Goal: Task Accomplishment & Management: Manage account settings

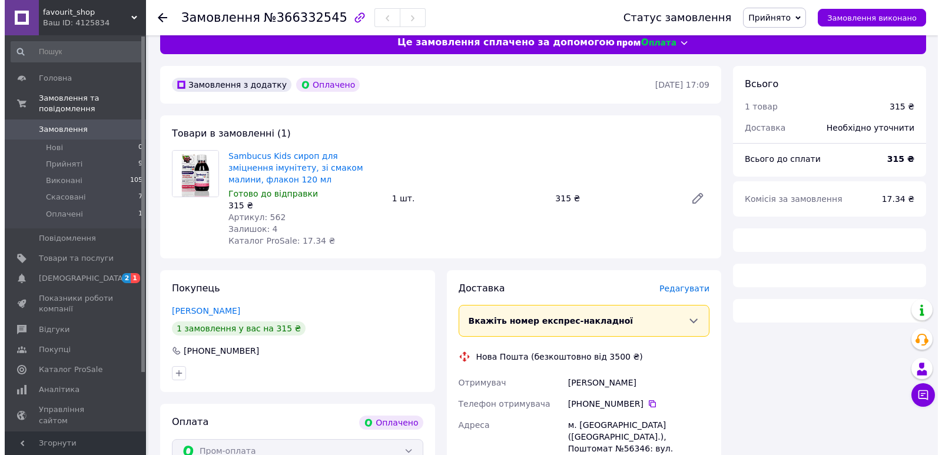
scroll to position [268, 0]
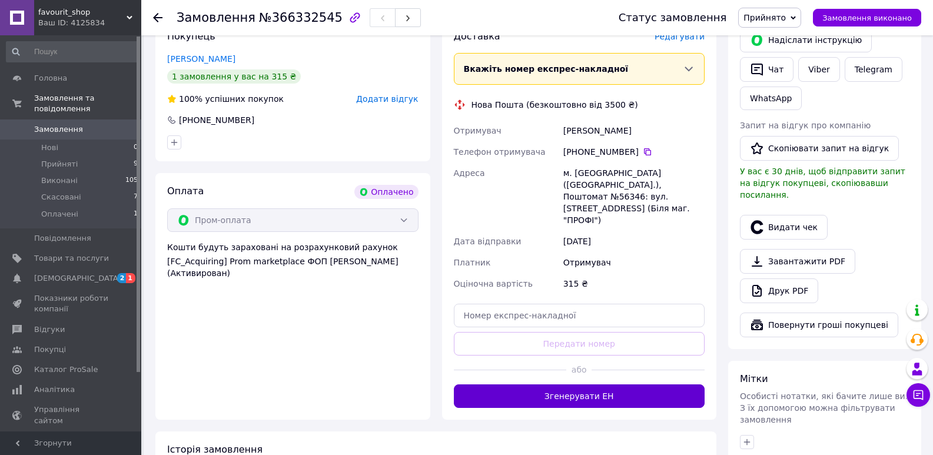
click at [546, 385] on button "Згенерувати ЕН" at bounding box center [579, 397] width 251 height 24
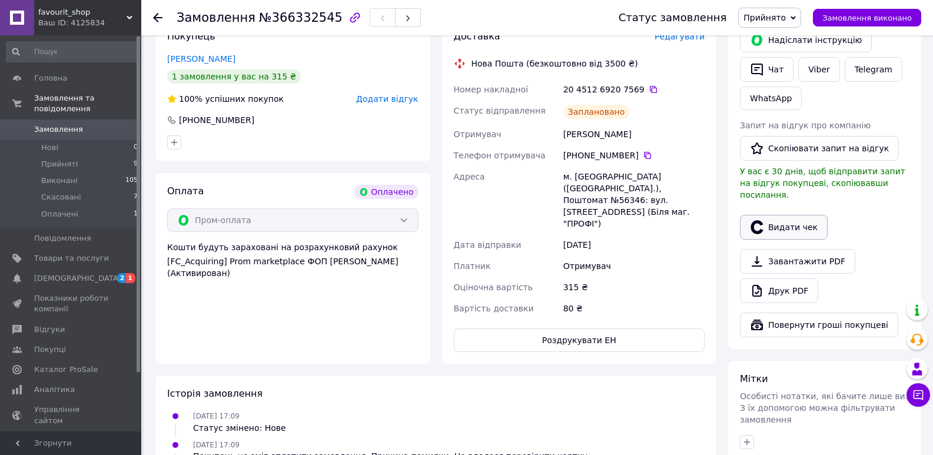
click at [801, 215] on button "Видати чек" at bounding box center [784, 227] width 88 height 25
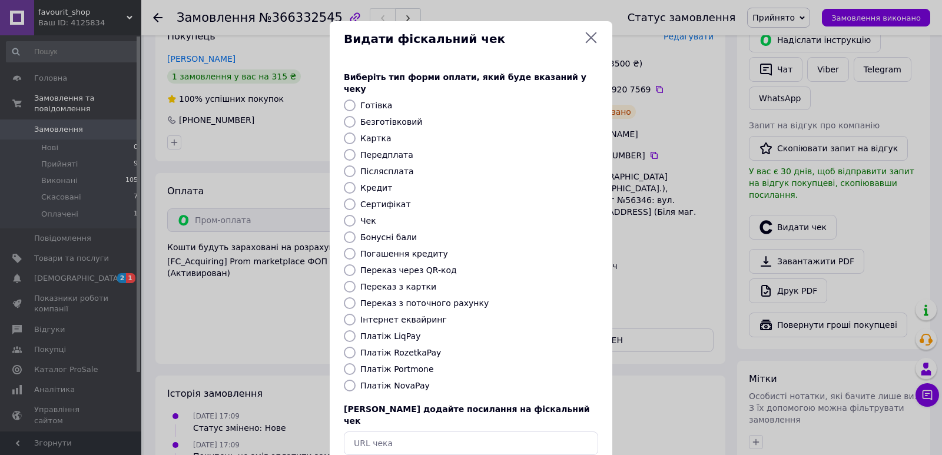
click at [381, 348] on label "Платіж RozetkaPay" at bounding box center [400, 352] width 81 height 9
click at [356, 347] on input "Платіж RozetkaPay" at bounding box center [350, 353] width 12 height 12
radio input "true"
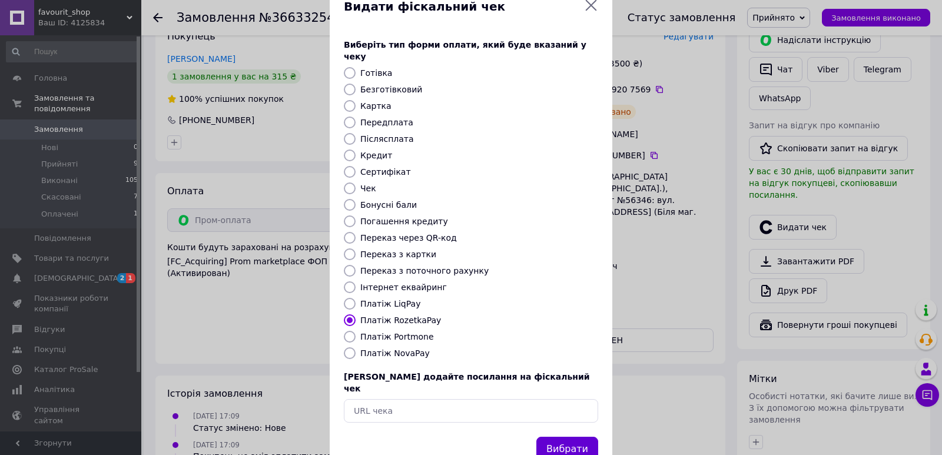
scroll to position [51, 0]
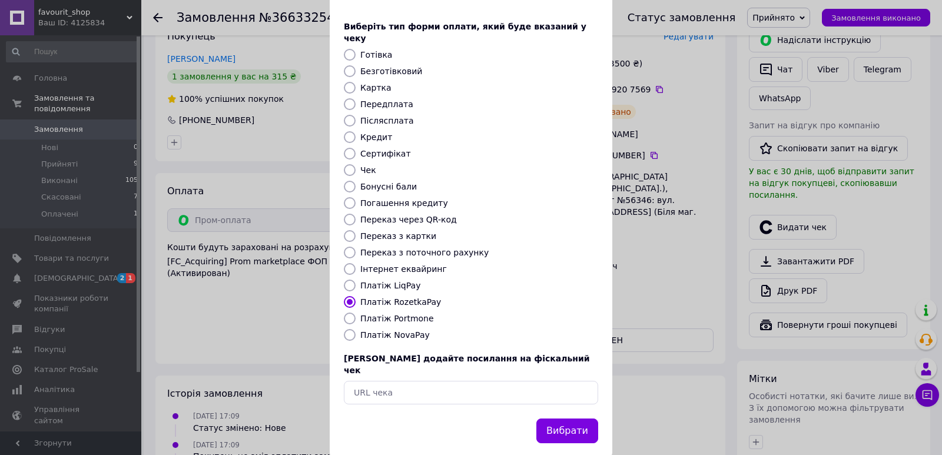
click at [559, 419] on button "Вибрати" at bounding box center [568, 431] width 62 height 25
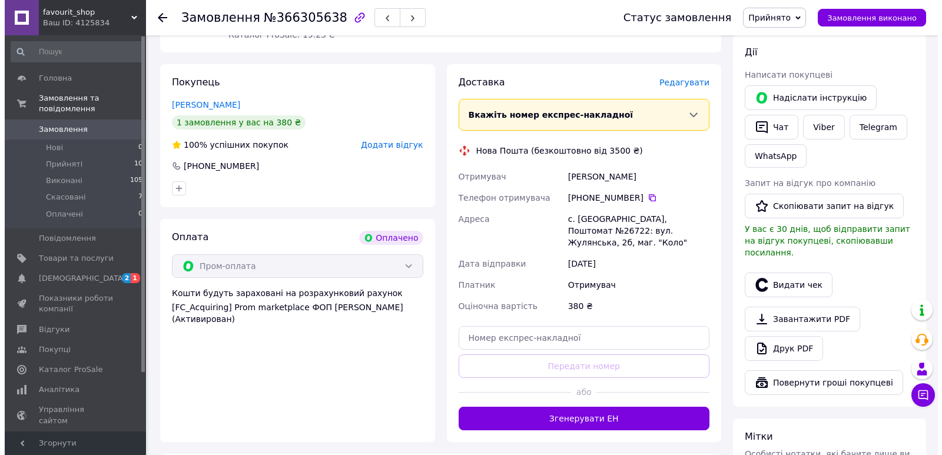
scroll to position [236, 0]
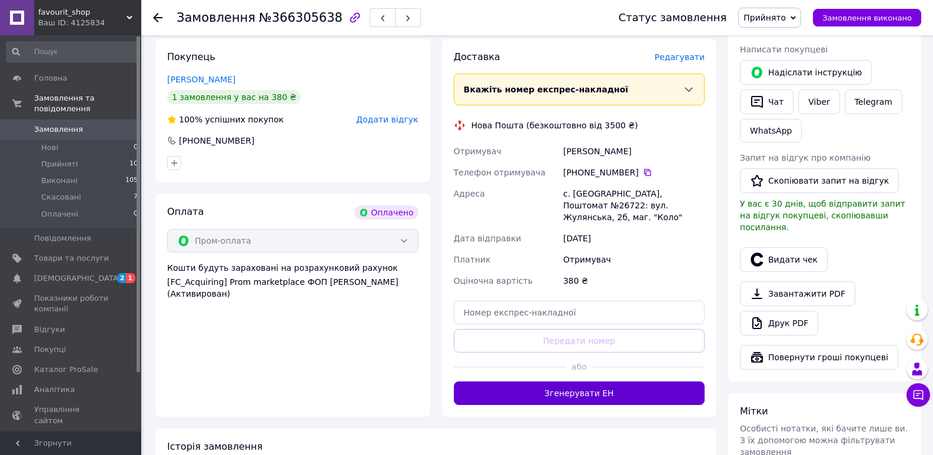
click at [576, 391] on button "Згенерувати ЕН" at bounding box center [579, 394] width 251 height 24
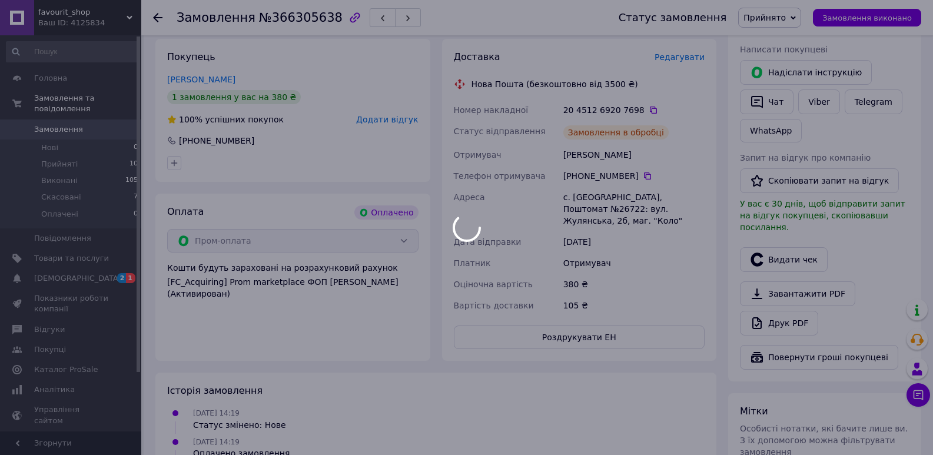
click at [783, 244] on body "favourit_shop Ваш ID: 4125834 Сайт favourit_shop Кабінет покупця Перевірити ста…" at bounding box center [466, 218] width 933 height 909
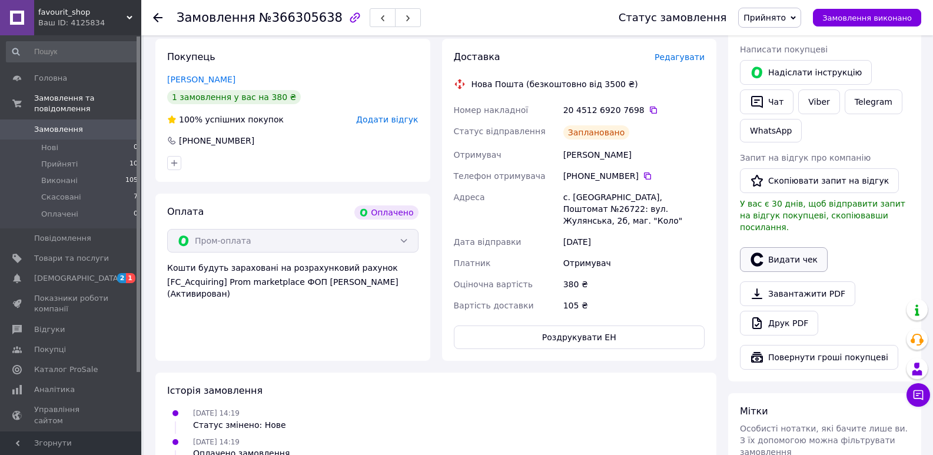
click at [796, 256] on button "Видати чек" at bounding box center [784, 259] width 88 height 25
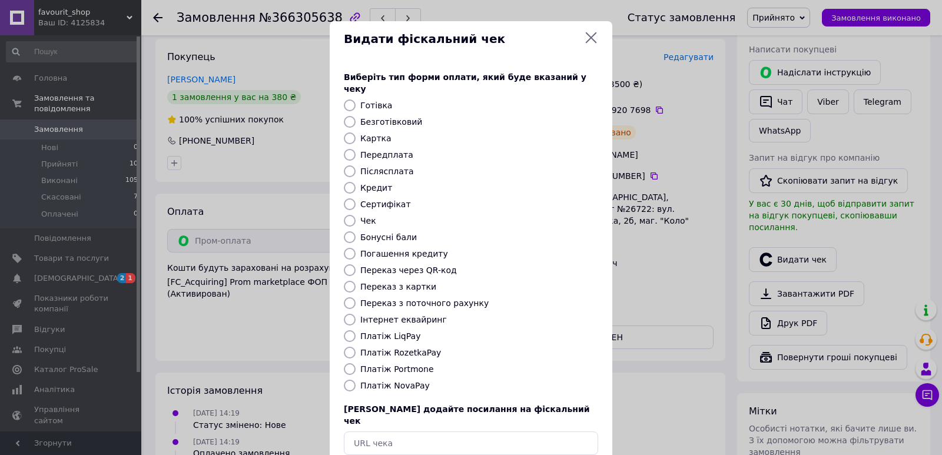
click at [405, 348] on label "Платіж RozetkaPay" at bounding box center [400, 352] width 81 height 9
click at [356, 347] on input "Платіж RozetkaPay" at bounding box center [350, 353] width 12 height 12
radio input "true"
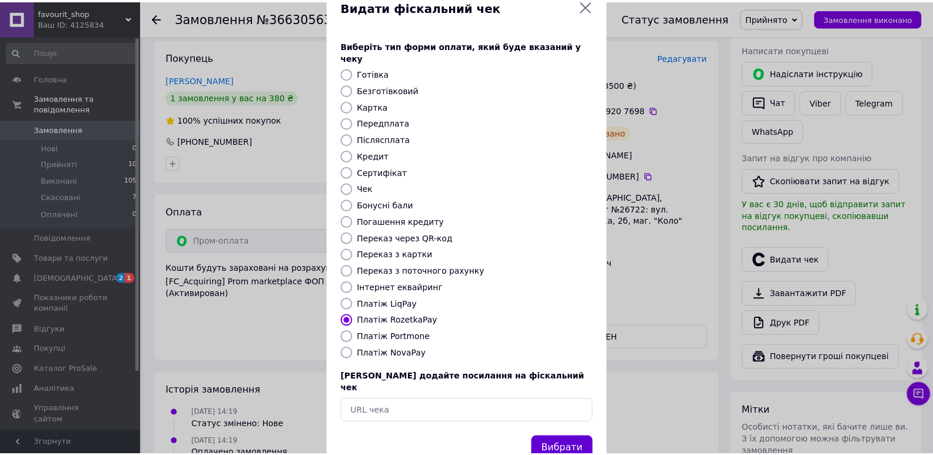
scroll to position [51, 0]
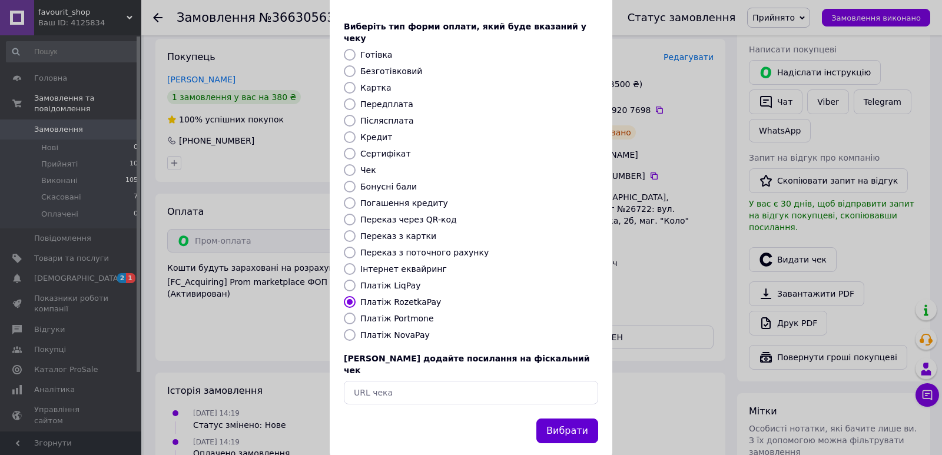
click at [567, 419] on button "Вибрати" at bounding box center [568, 431] width 62 height 25
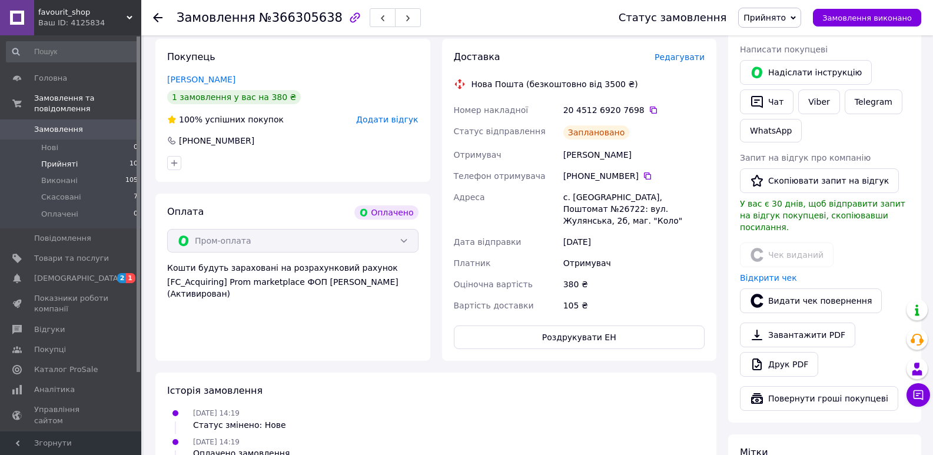
click at [57, 156] on li "Прийняті 10" at bounding box center [72, 164] width 145 height 16
